Goal: Task Accomplishment & Management: Manage account settings

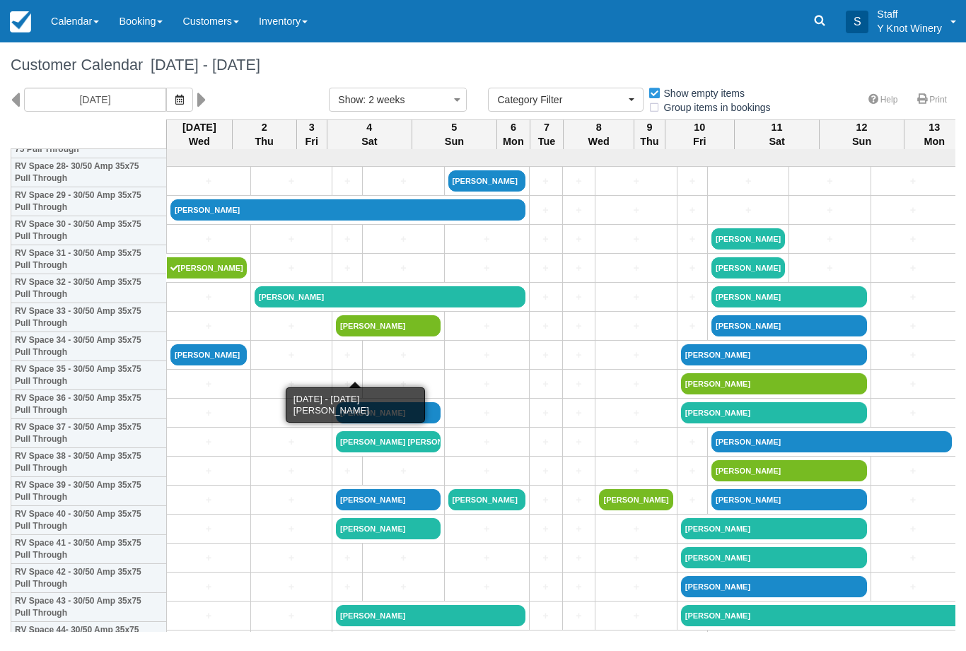
select select
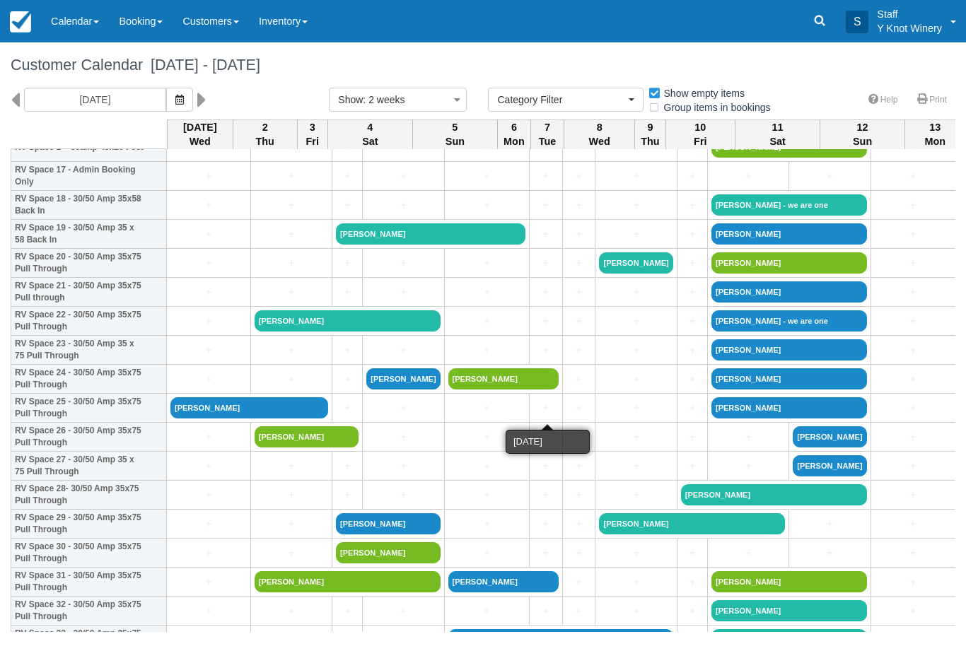
scroll to position [527, 0]
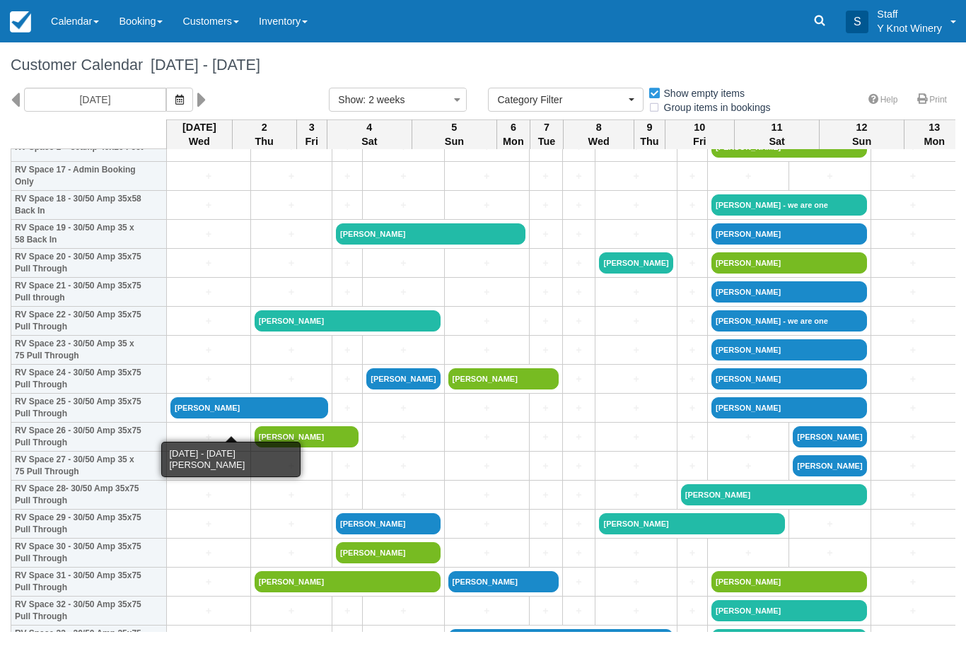
click at [213, 412] on link "[PERSON_NAME]" at bounding box center [249, 407] width 158 height 21
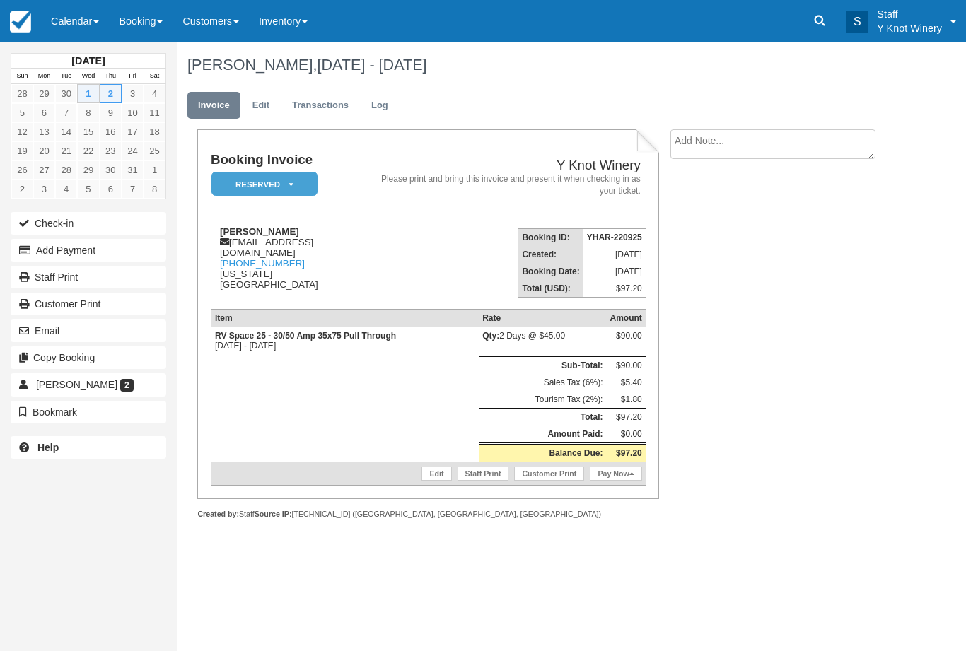
click at [112, 224] on button "Check-in" at bounding box center [89, 223] width 156 height 23
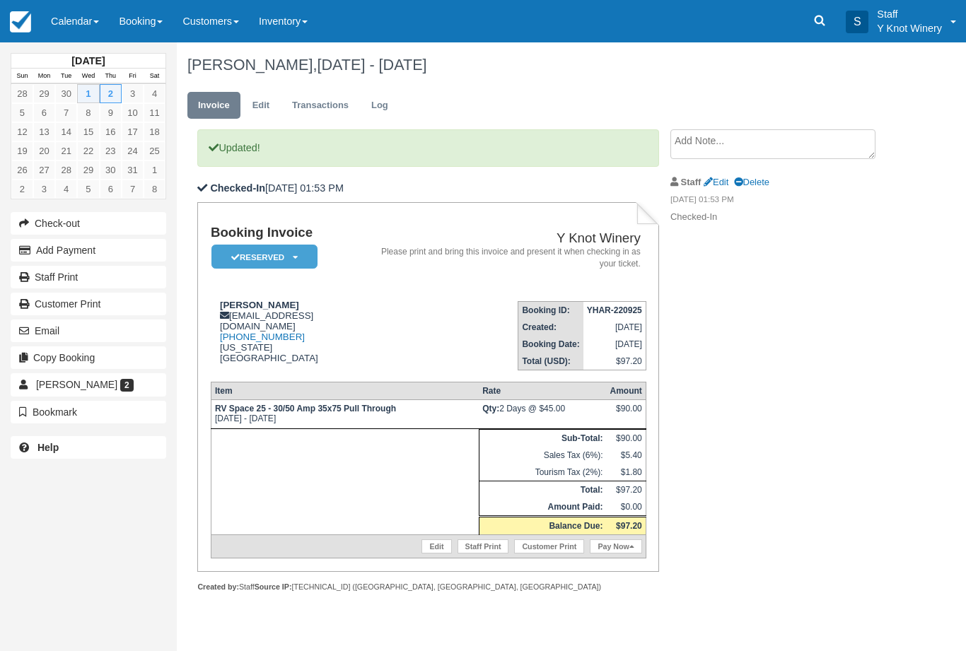
click at [264, 100] on link "Edit" at bounding box center [261, 106] width 38 height 28
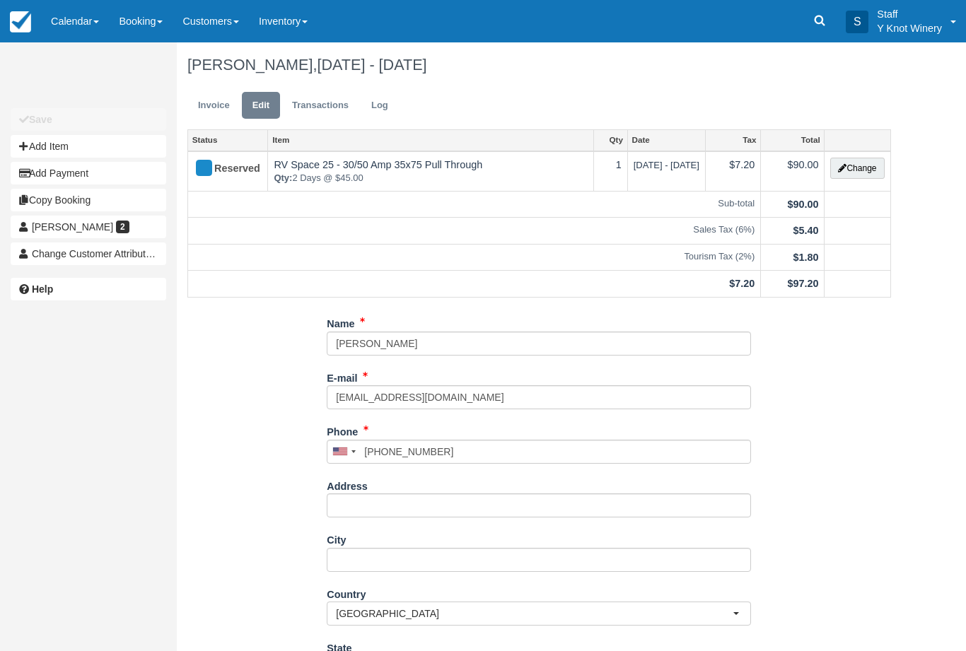
click at [857, 171] on button "Change" at bounding box center [857, 168] width 54 height 21
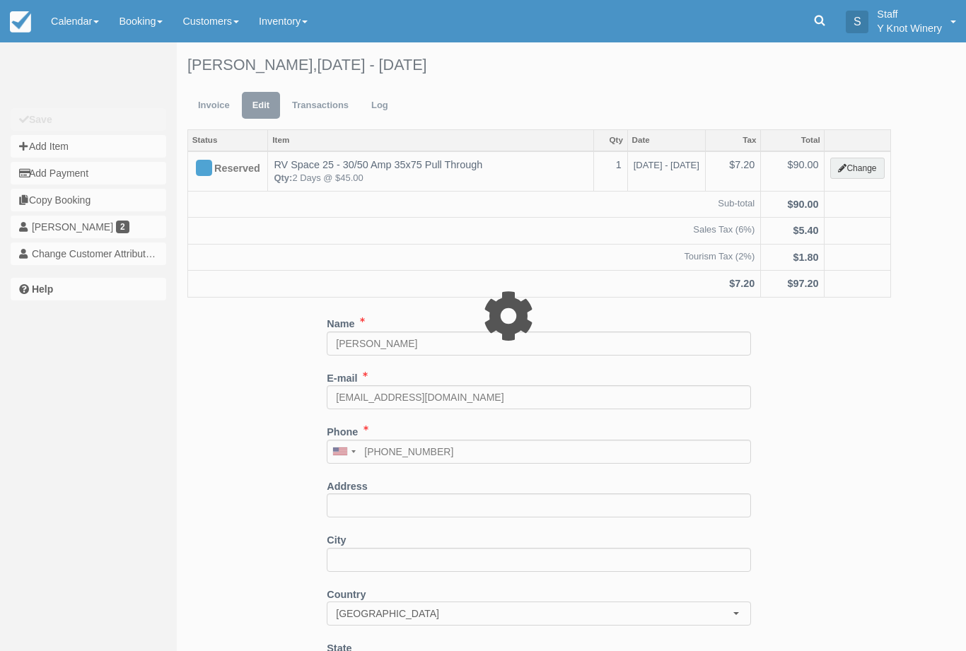
type input "90.00"
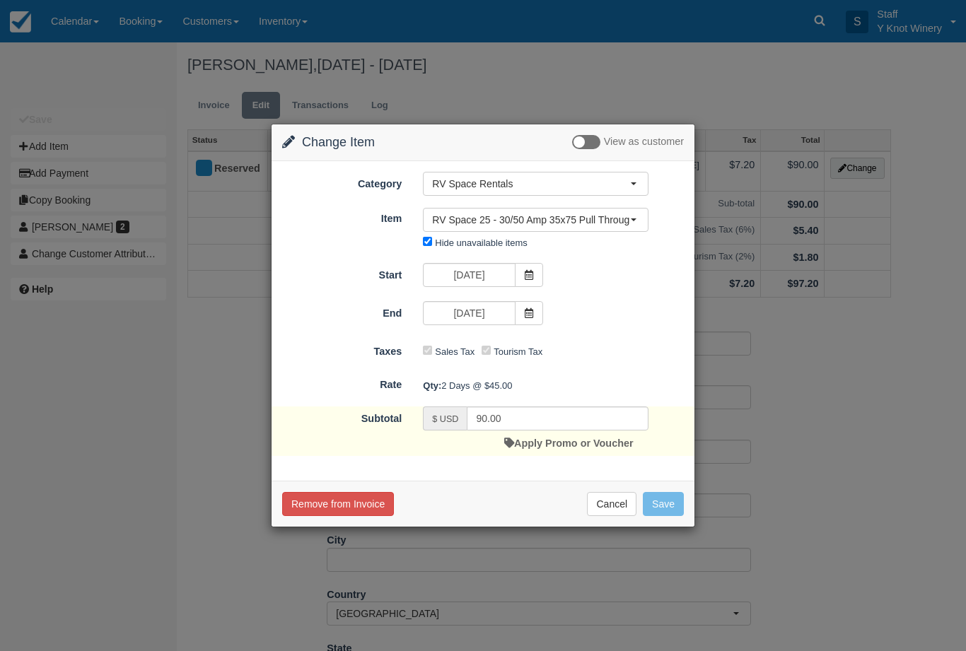
click at [590, 448] on link "Apply Promo or Voucher" at bounding box center [568, 443] width 129 height 11
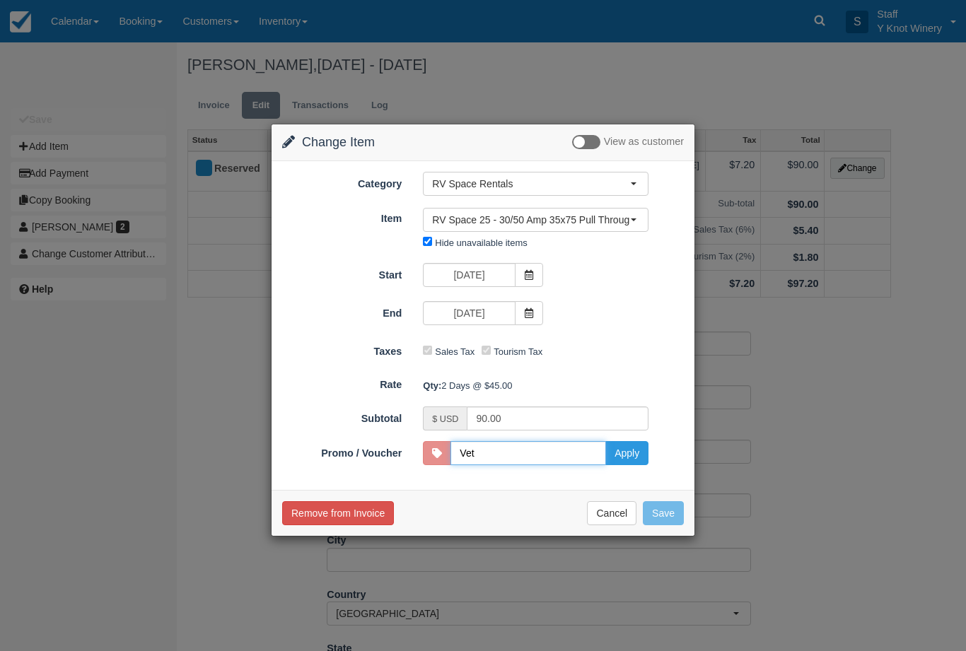
type input "VETS"
click at [627, 455] on button "Apply" at bounding box center [626, 453] width 43 height 24
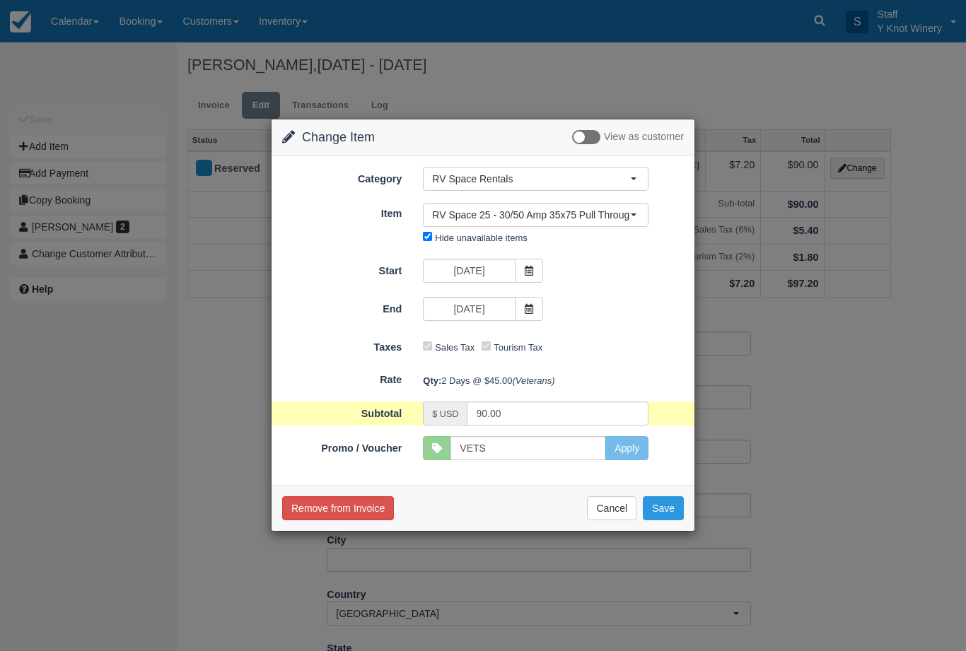
click at [663, 508] on button "Save" at bounding box center [663, 508] width 41 height 24
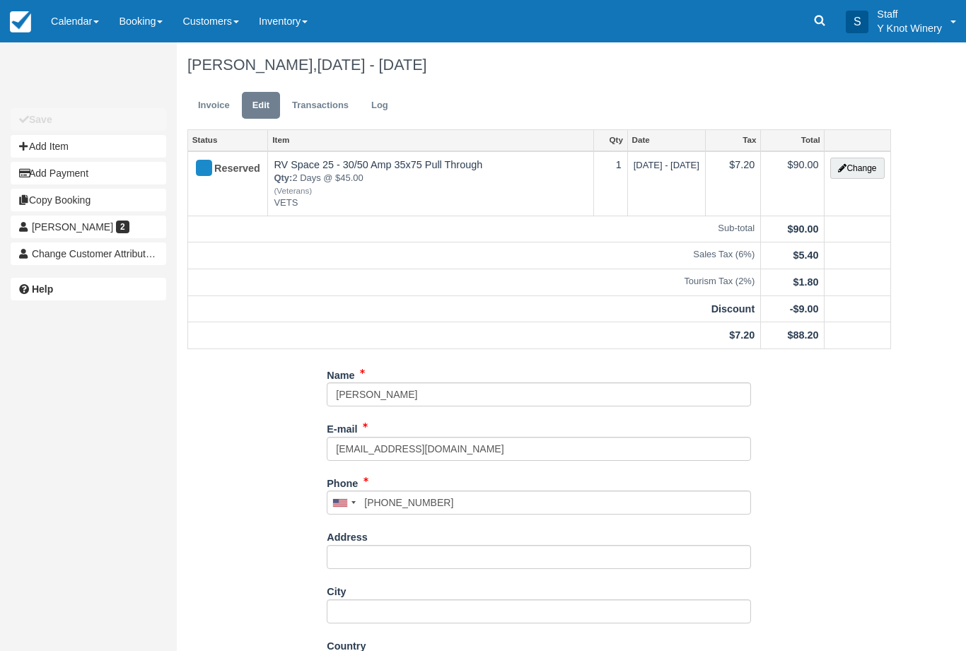
click at [205, 109] on link "Invoice" at bounding box center [213, 106] width 53 height 28
